Goal: Task Accomplishment & Management: Use online tool/utility

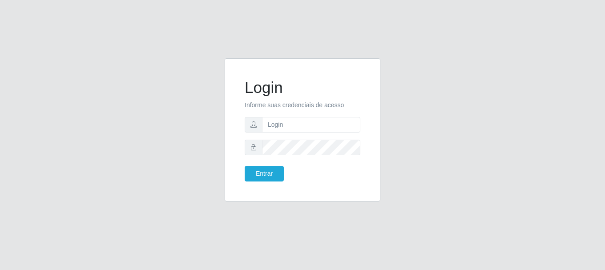
click at [275, 125] on input "text" at bounding box center [311, 125] width 98 height 16
type input "[EMAIL_ADDRESS][DOMAIN_NAME]"
click at [268, 167] on button "Entrar" at bounding box center [264, 174] width 39 height 16
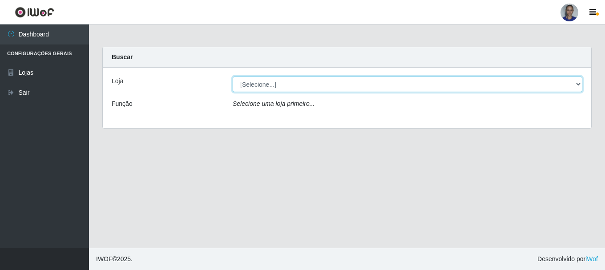
click at [580, 84] on select "[Selecione...] Supermercado [GEOGRAPHIC_DATA]" at bounding box center [407, 84] width 349 height 16
select select "165"
click at [233, 76] on select "[Selecione...] Supermercado [GEOGRAPHIC_DATA]" at bounding box center [407, 84] width 349 height 16
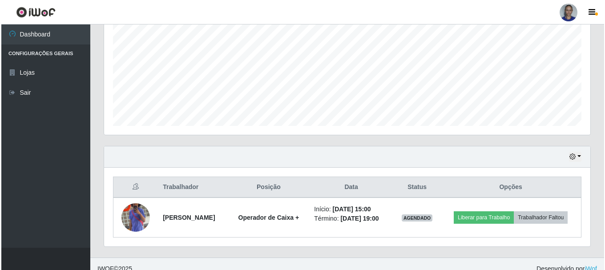
scroll to position [202, 0]
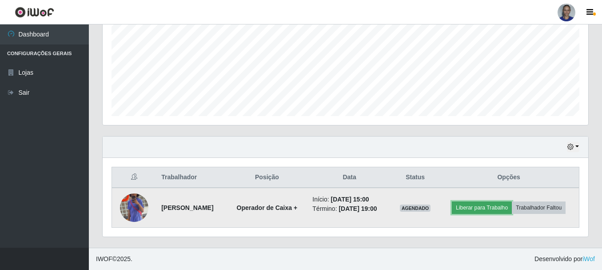
click at [493, 207] on button "Liberar para Trabalho" at bounding box center [482, 207] width 60 height 12
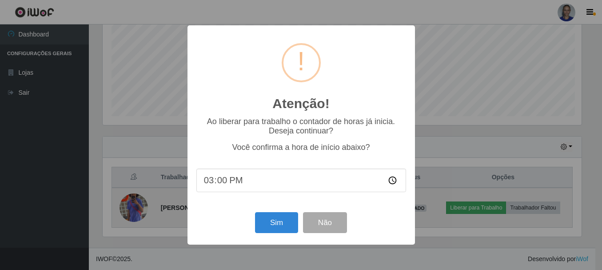
scroll to position [185, 482]
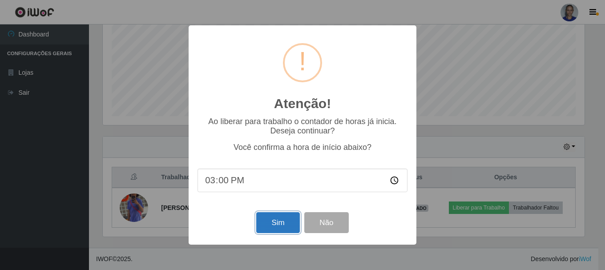
click at [283, 221] on button "Sim" at bounding box center [277, 222] width 43 height 21
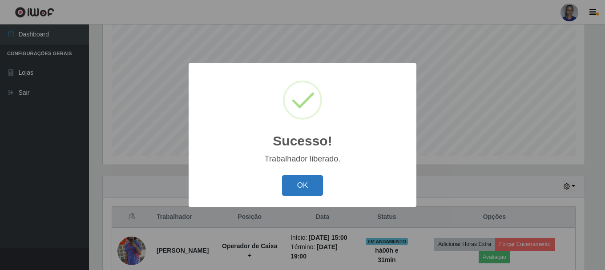
click at [306, 186] on button "OK" at bounding box center [302, 185] width 41 height 21
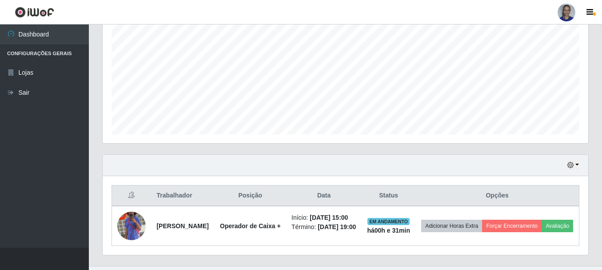
scroll to position [218, 0]
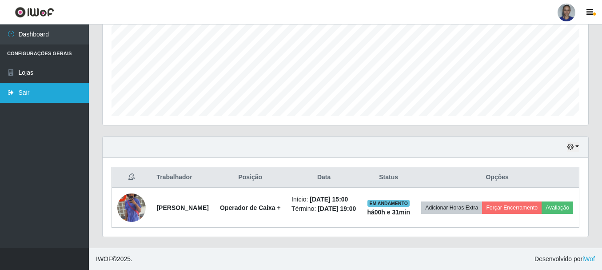
click at [76, 100] on link "Sair" at bounding box center [44, 93] width 89 height 20
